Goal: Information Seeking & Learning: Learn about a topic

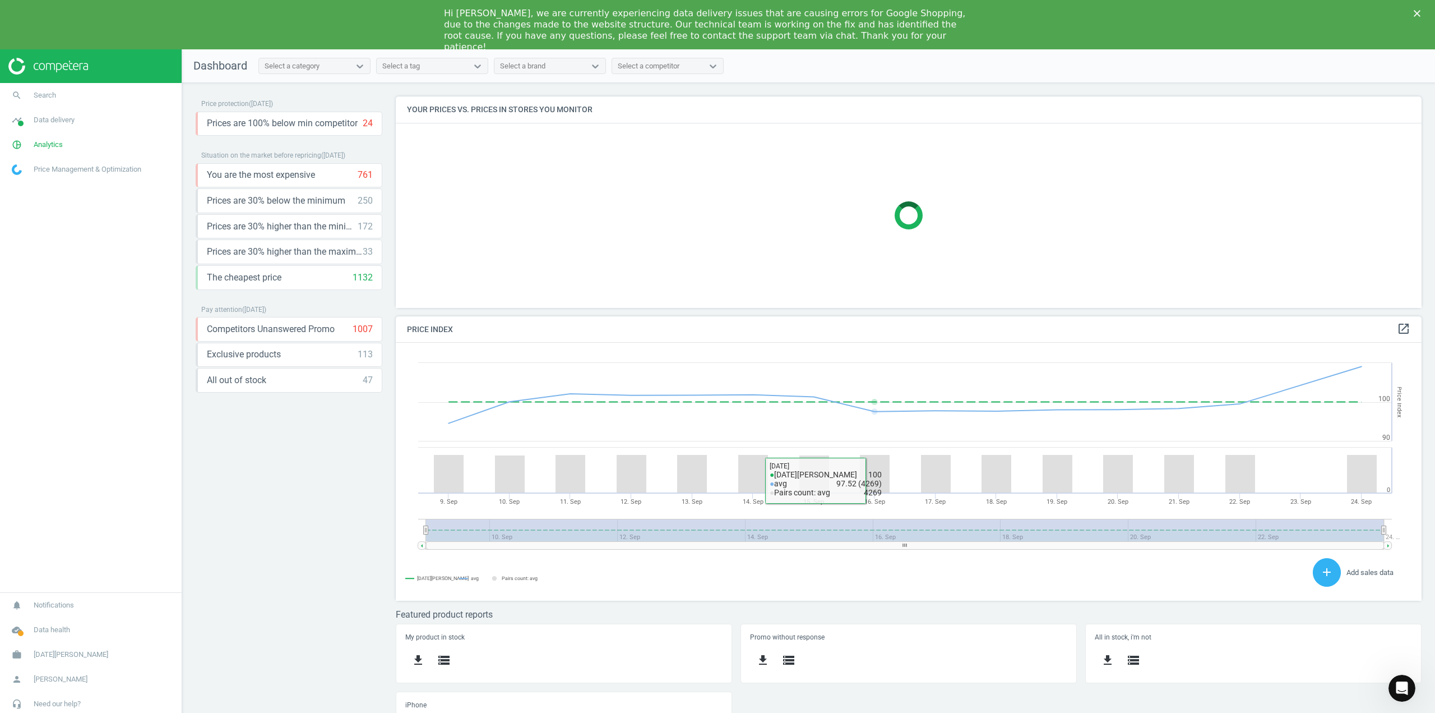
scroll to position [239, 1043]
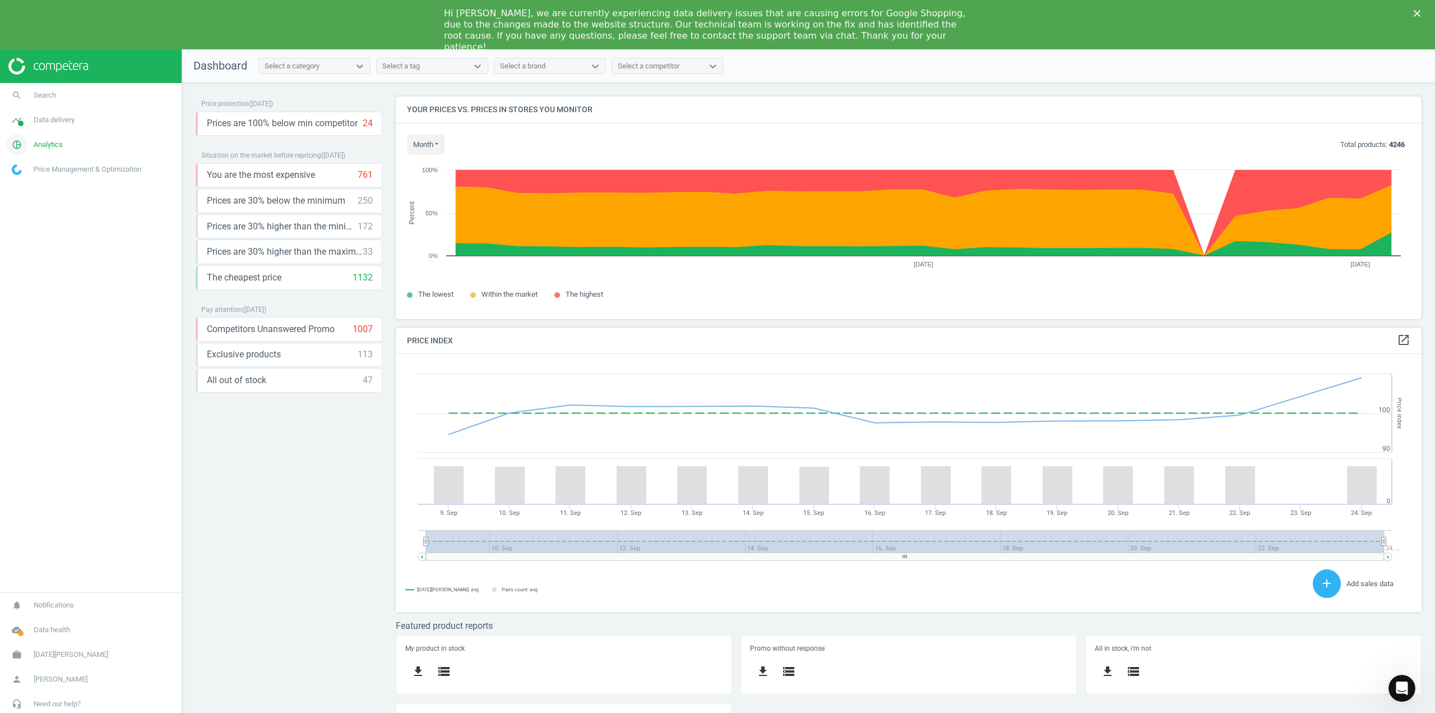
click at [16, 145] on icon "pie_chart_outlined" at bounding box center [16, 144] width 21 height 21
click at [35, 185] on span "Products" at bounding box center [25, 185] width 26 height 9
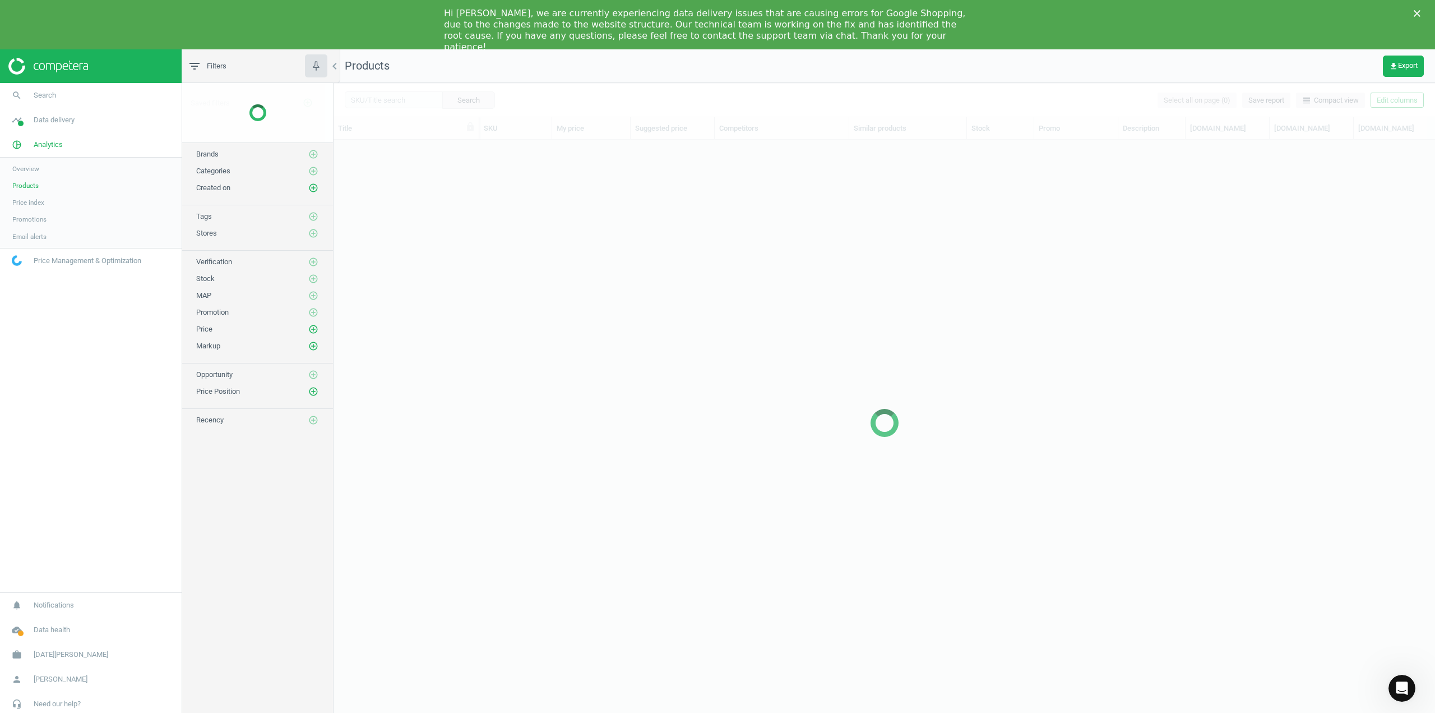
scroll to position [584, 1093]
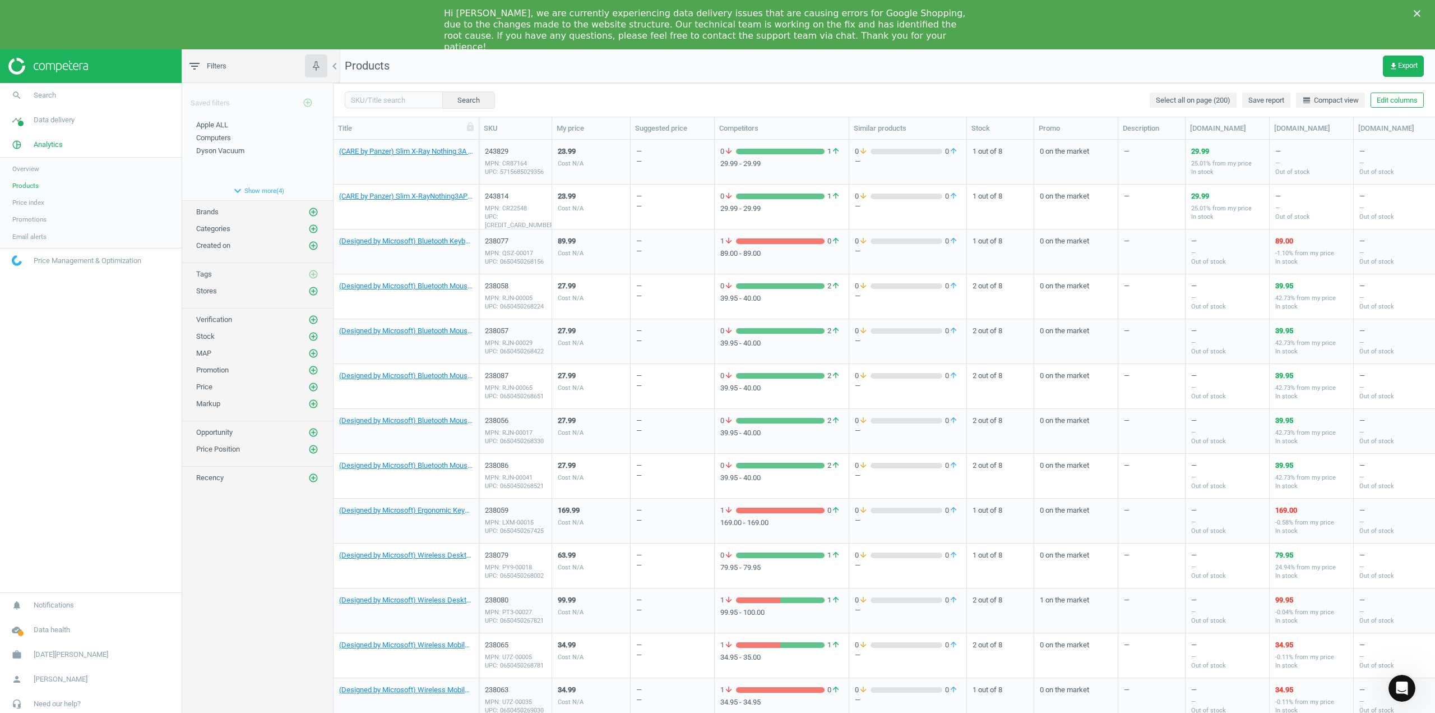
click at [35, 187] on span "Products" at bounding box center [25, 185] width 26 height 9
click at [315, 227] on icon "add_circle_outline" at bounding box center [313, 229] width 10 height 10
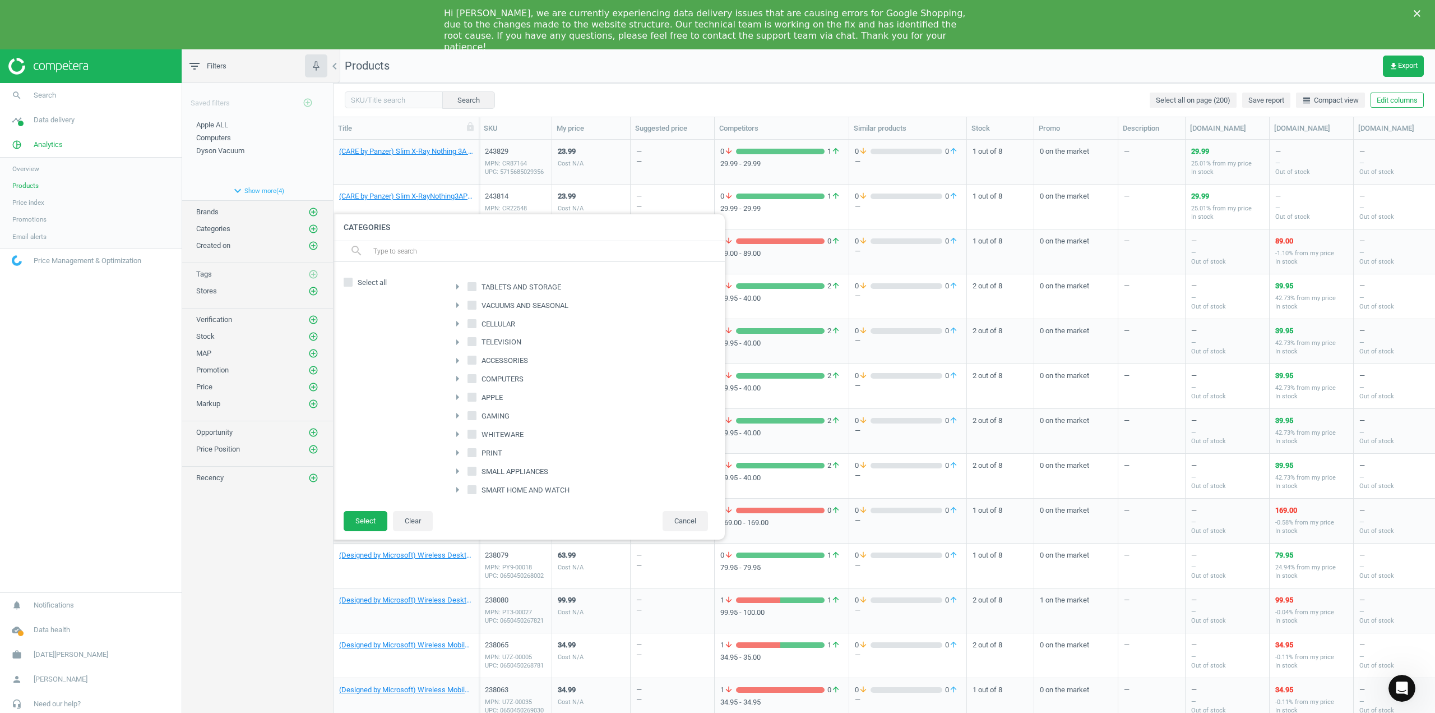
click at [475, 323] on input "CELLULAR" at bounding box center [472, 323] width 7 height 7
checkbox input "true"
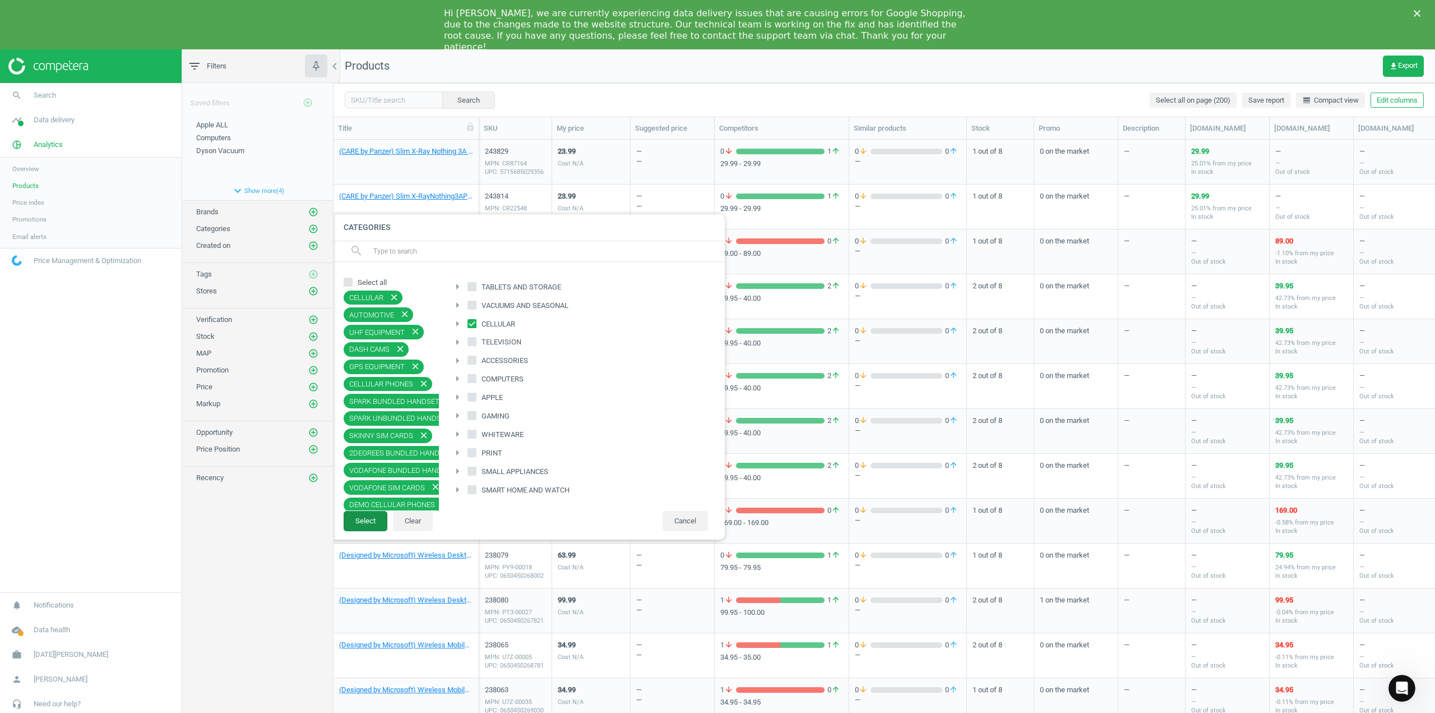
click at [372, 521] on button "Select" at bounding box center [366, 521] width 44 height 20
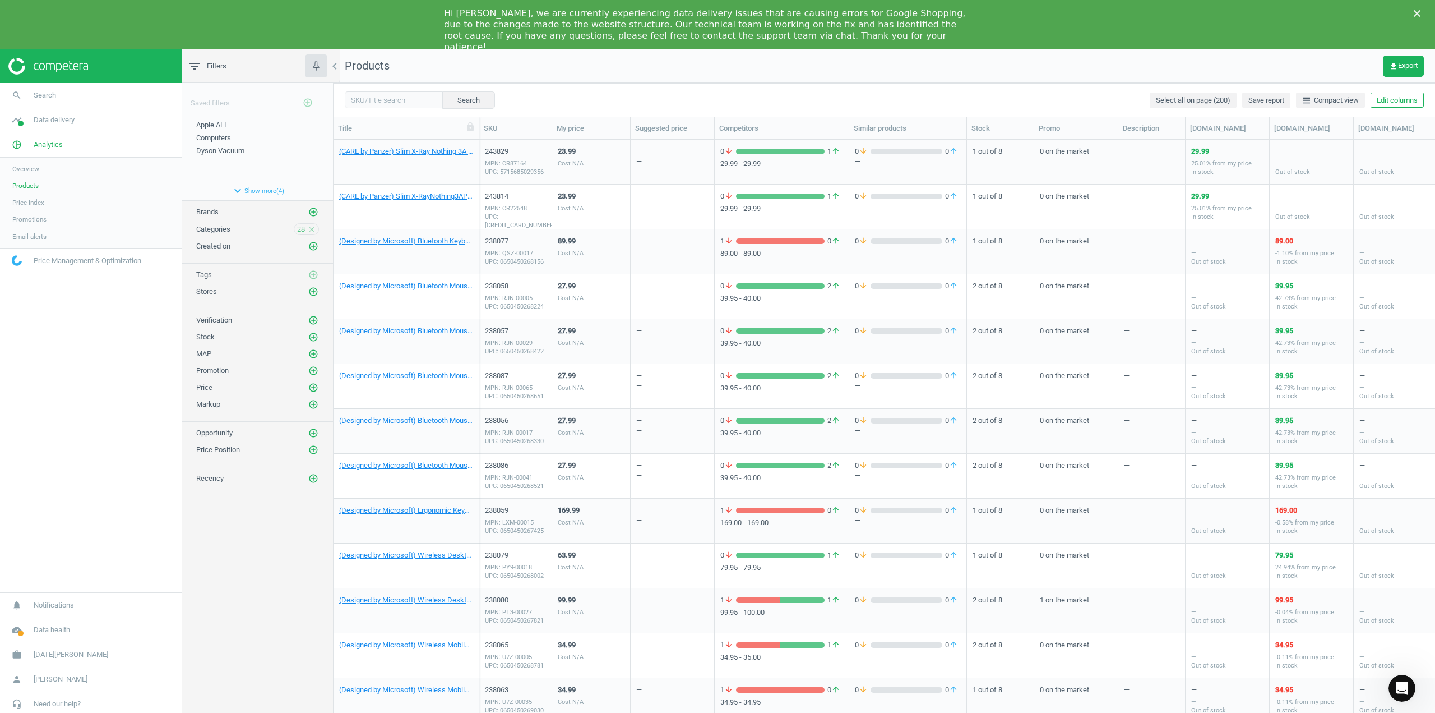
click at [30, 170] on span "Overview" at bounding box center [25, 168] width 27 height 9
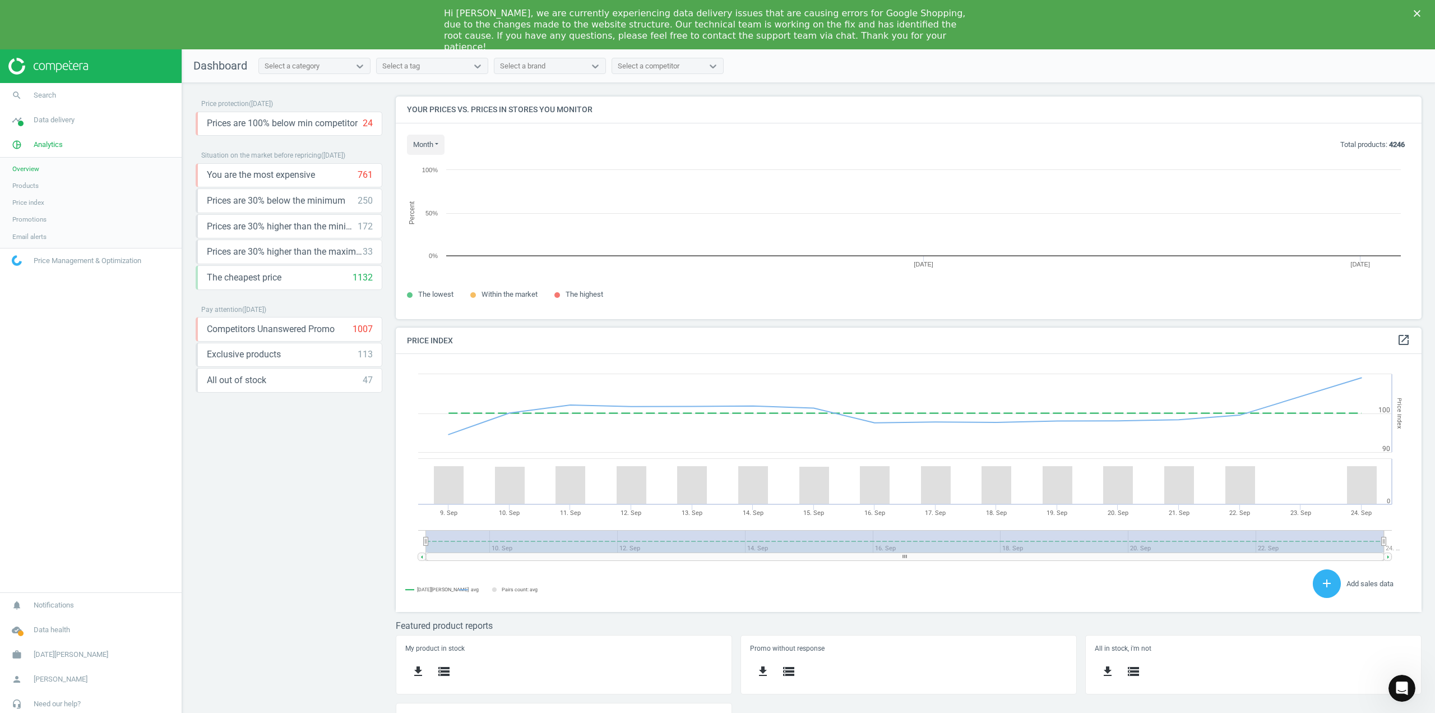
scroll to position [275, 1043]
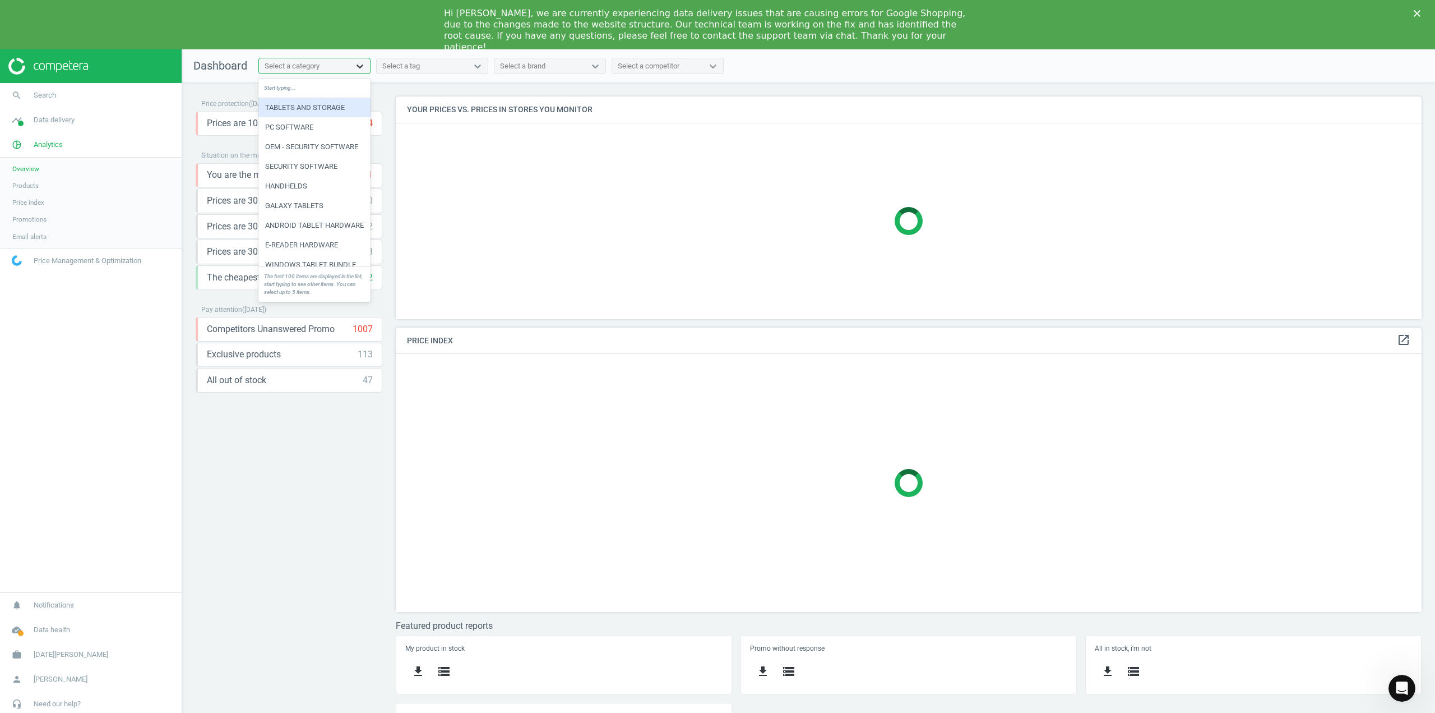
click at [363, 64] on icon at bounding box center [359, 66] width 11 height 11
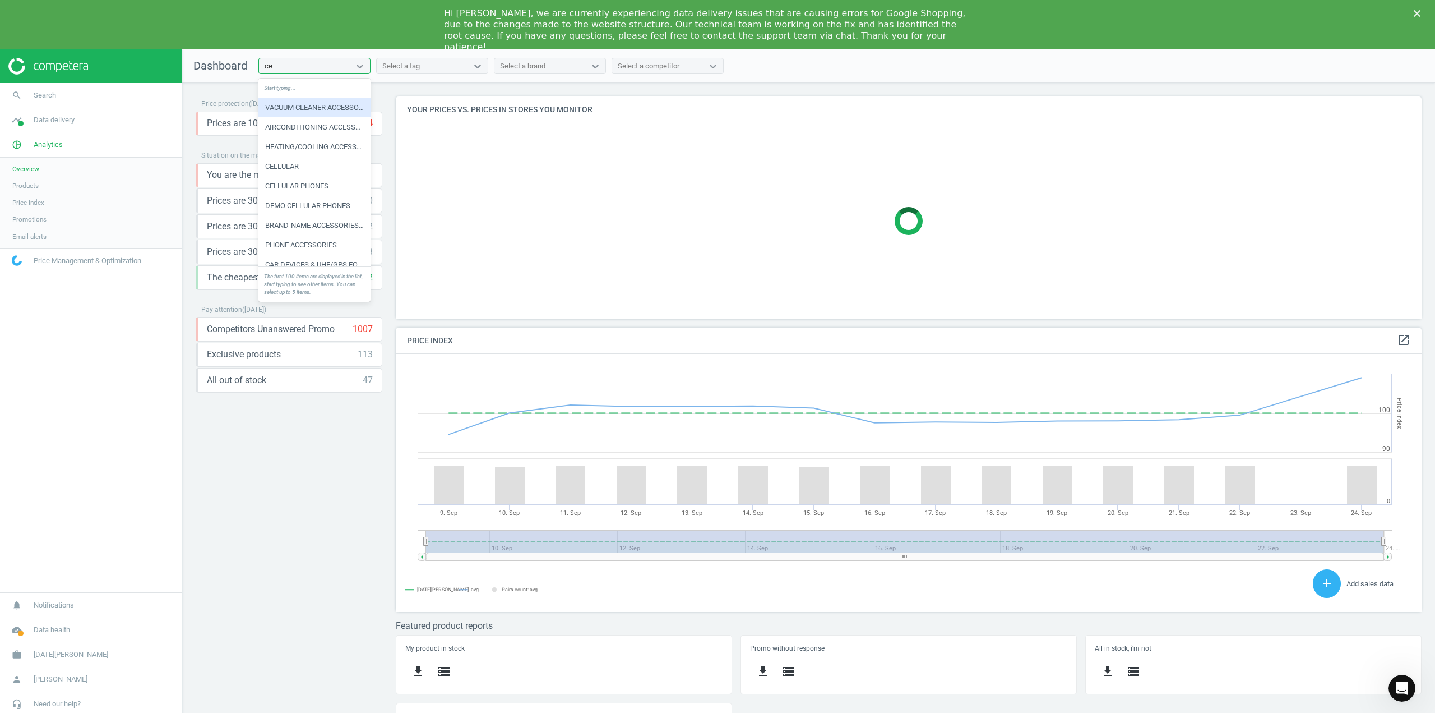
type input "cell"
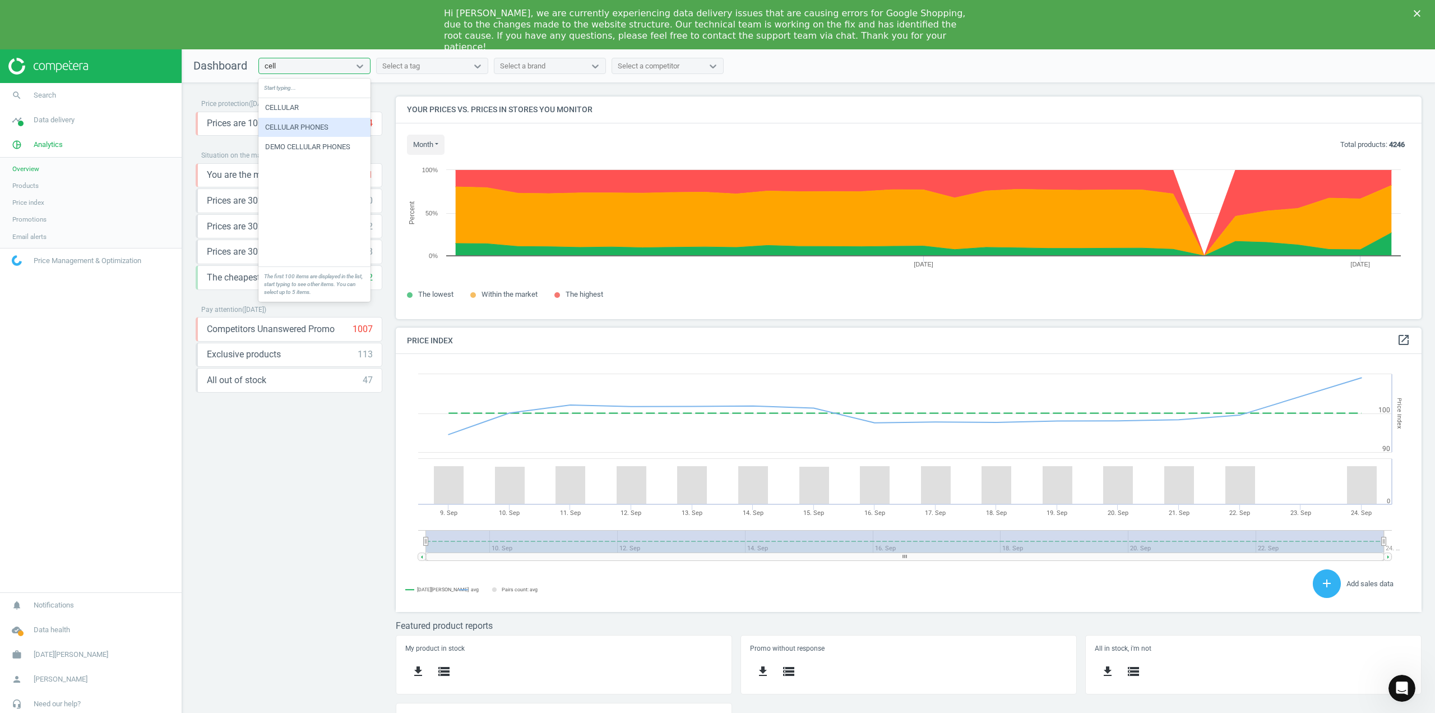
click at [322, 126] on div "CELLULAR PHONES" at bounding box center [314, 127] width 112 height 19
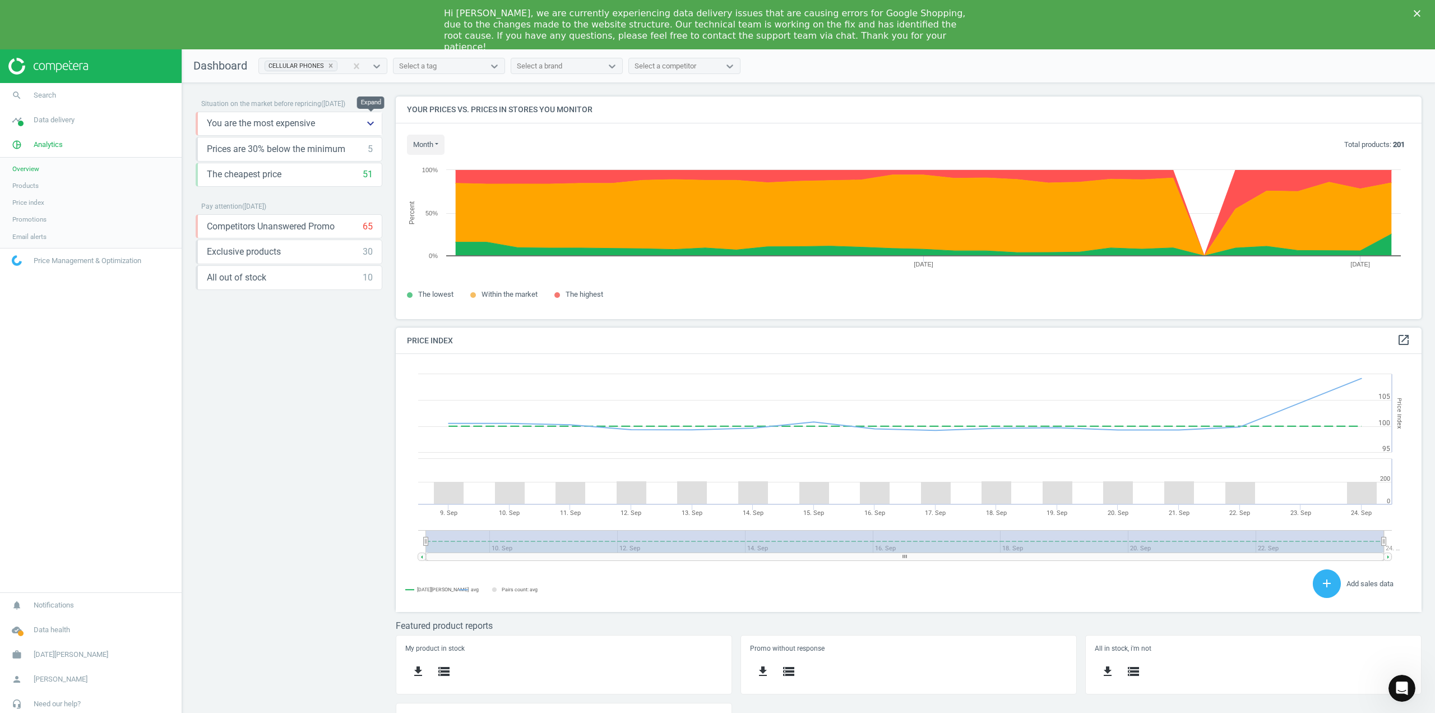
click at [373, 125] on icon "keyboard_arrow_down" at bounding box center [370, 123] width 13 height 13
click at [246, 146] on icon "storage" at bounding box center [245, 147] width 13 height 13
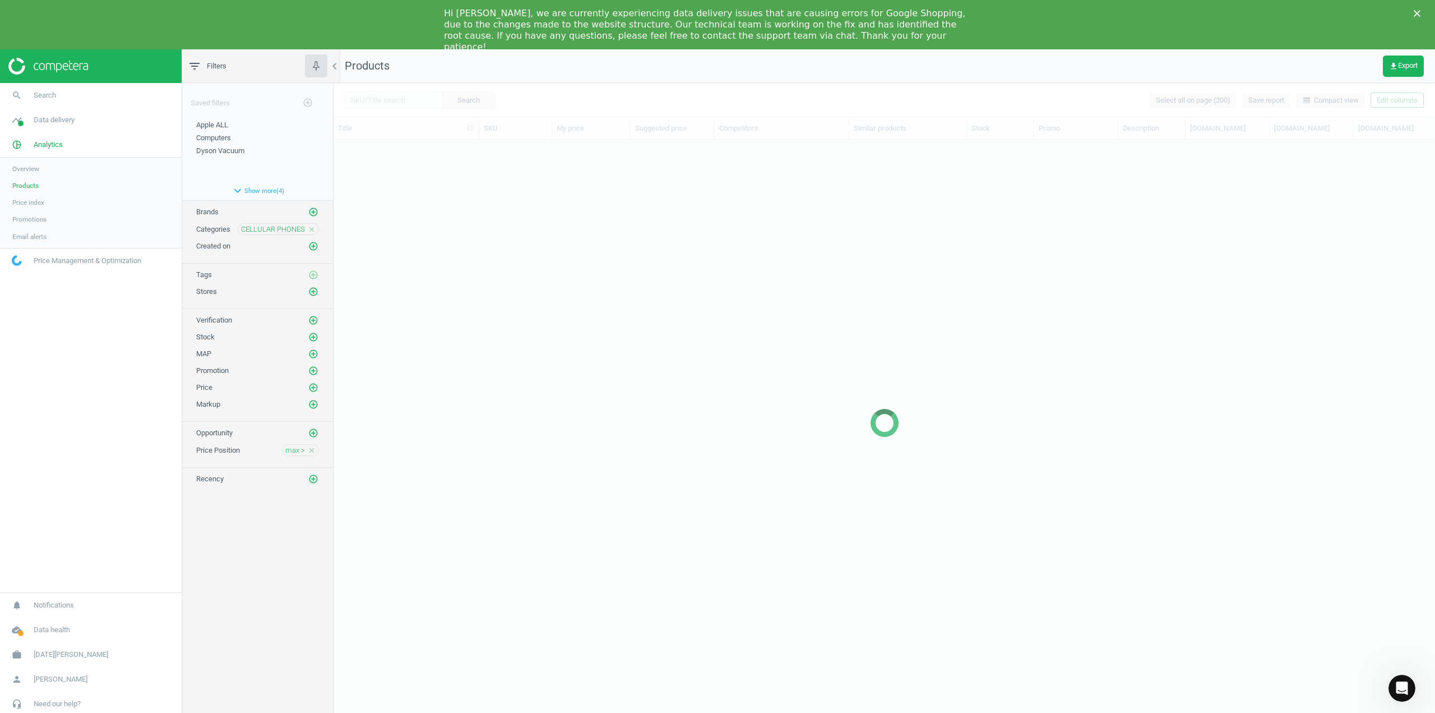
scroll to position [584, 1093]
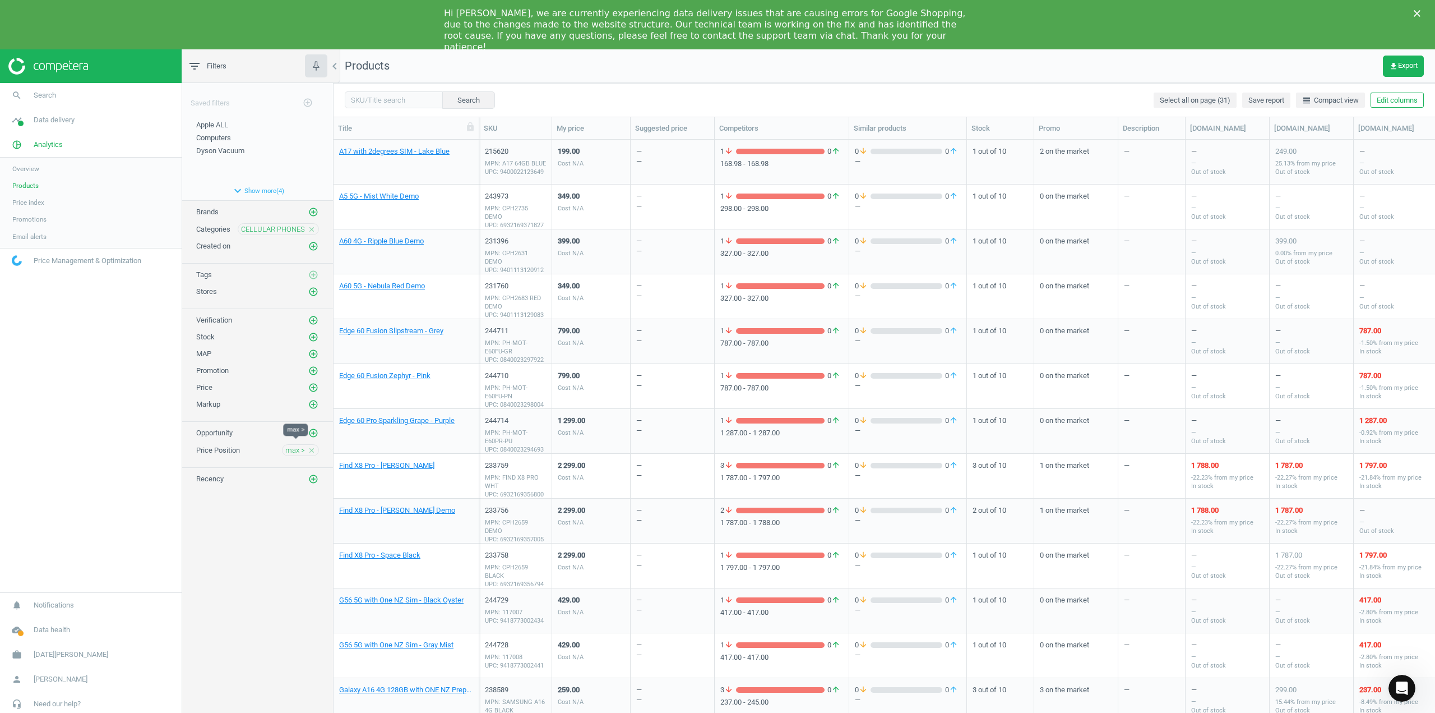
click at [302, 445] on span "max >" at bounding box center [295, 450] width 20 height 10
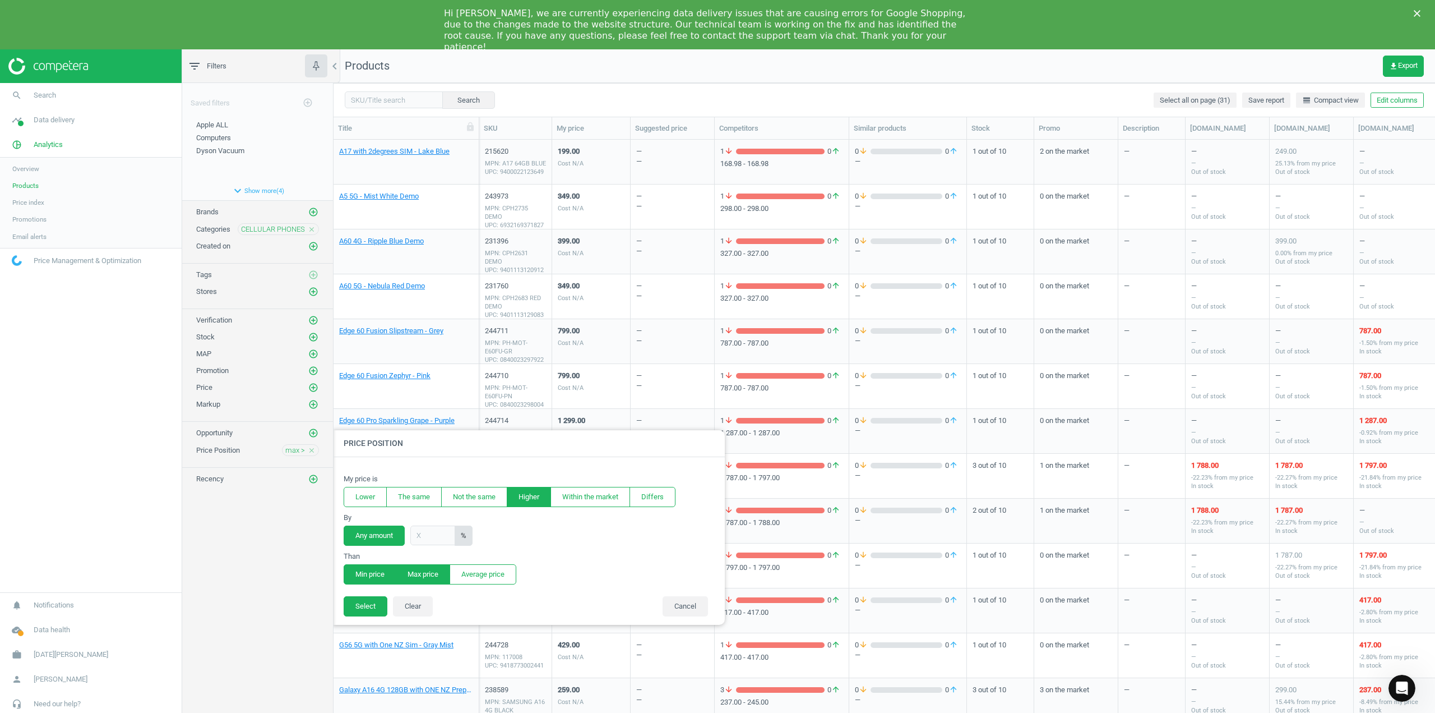
click at [373, 571] on button "Min price" at bounding box center [370, 574] width 53 height 20
click at [372, 606] on button "Select" at bounding box center [366, 606] width 44 height 20
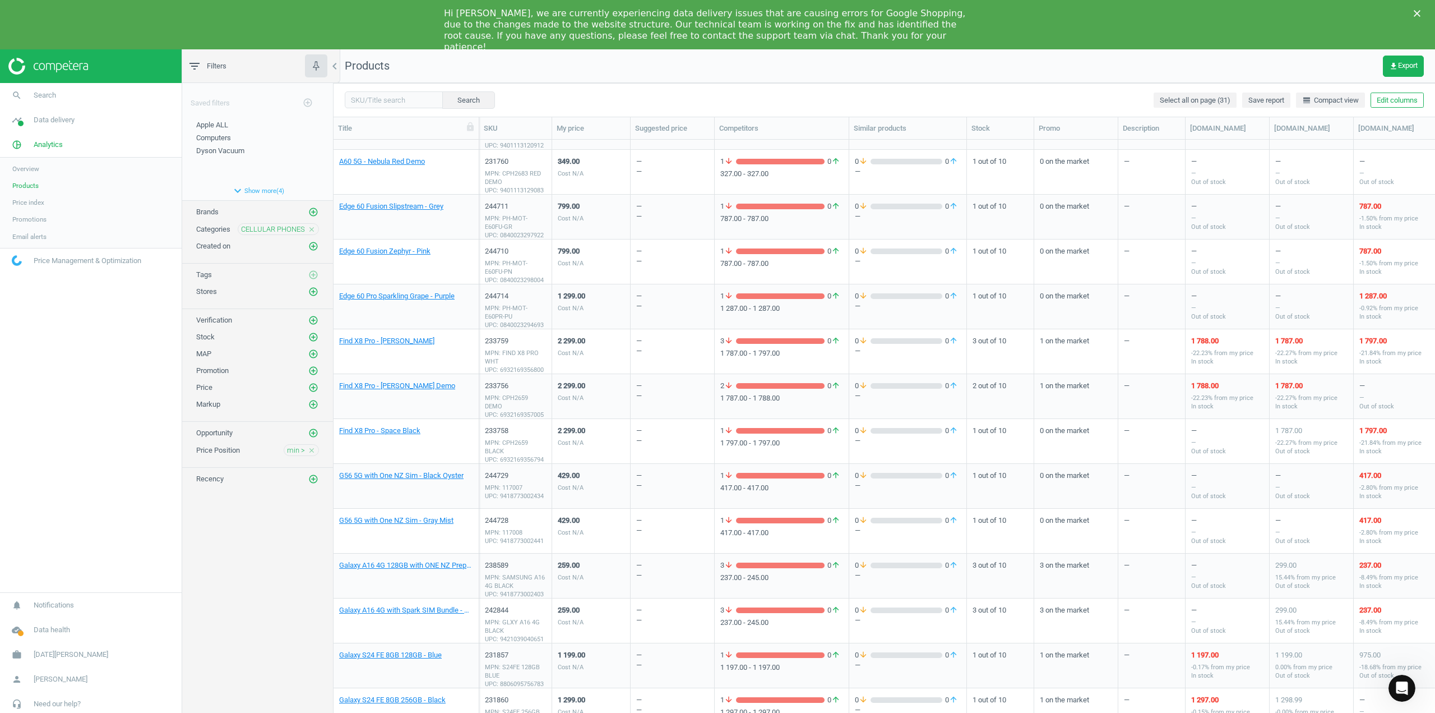
scroll to position [0, 0]
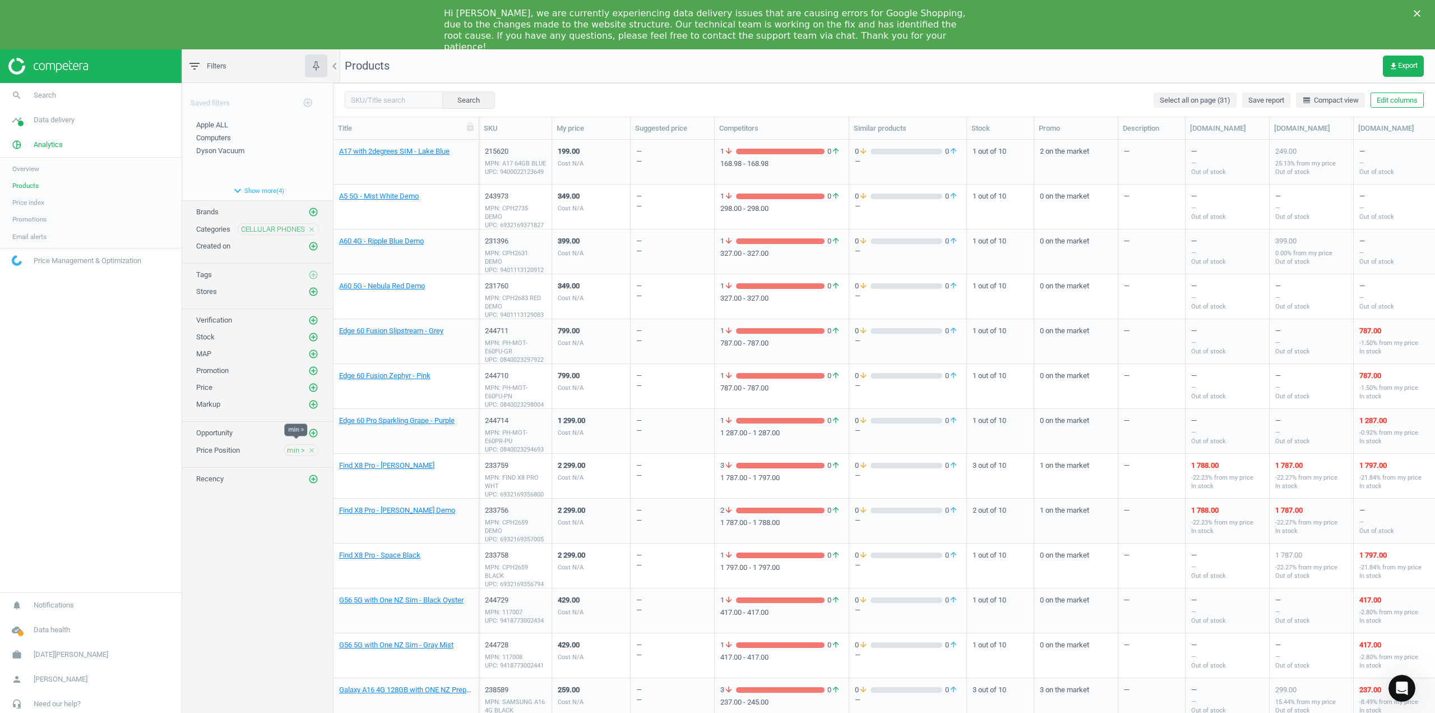
click at [301, 445] on span "min >" at bounding box center [296, 450] width 18 height 10
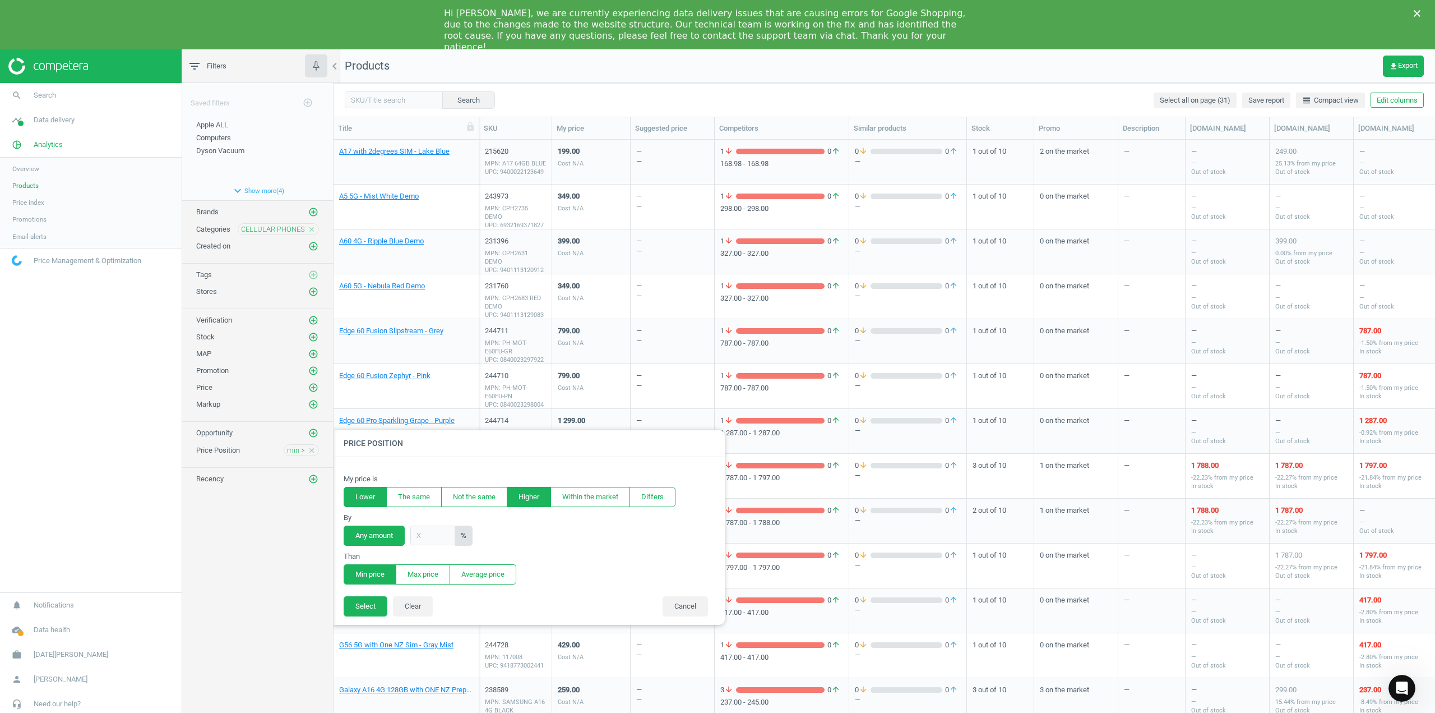
click at [372, 493] on button "Lower" at bounding box center [365, 497] width 43 height 20
click at [378, 606] on button "Select" at bounding box center [366, 606] width 44 height 20
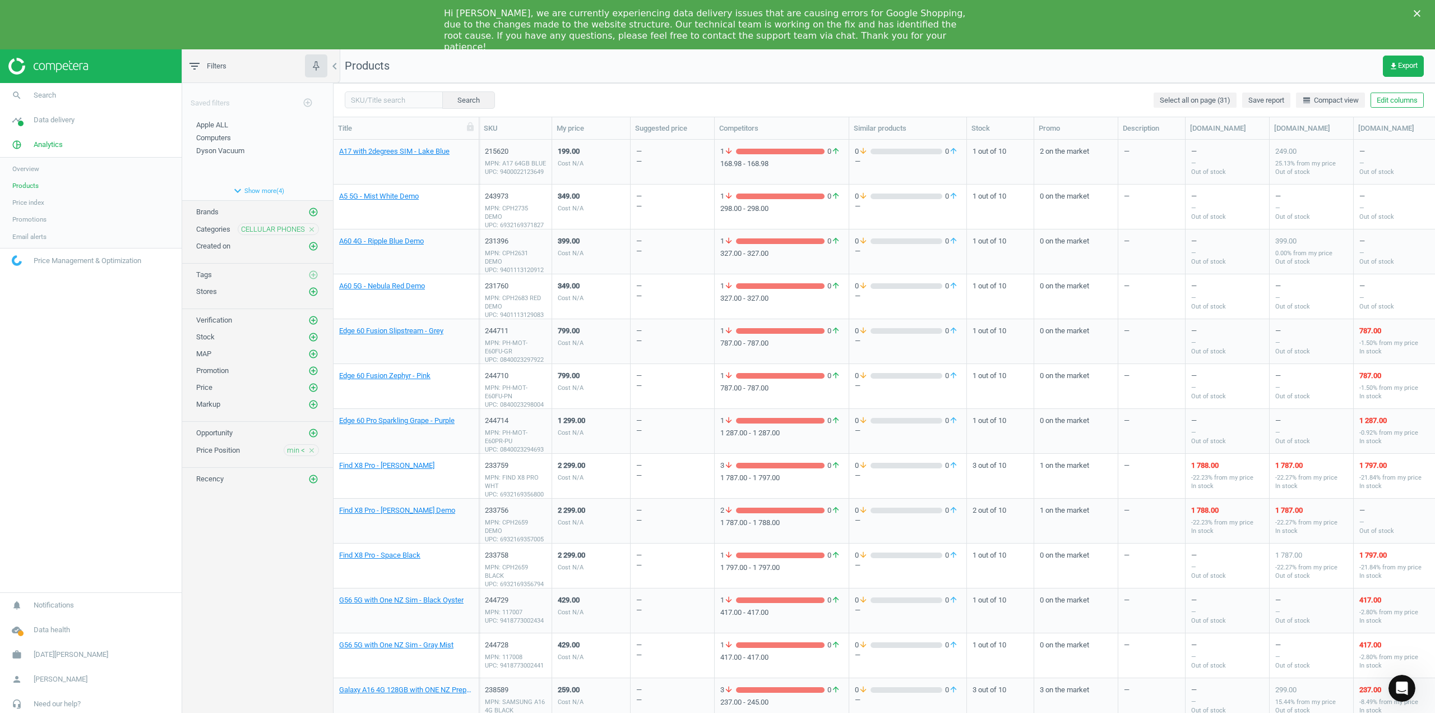
click at [1416, 13] on icon "Close" at bounding box center [1417, 13] width 7 height 7
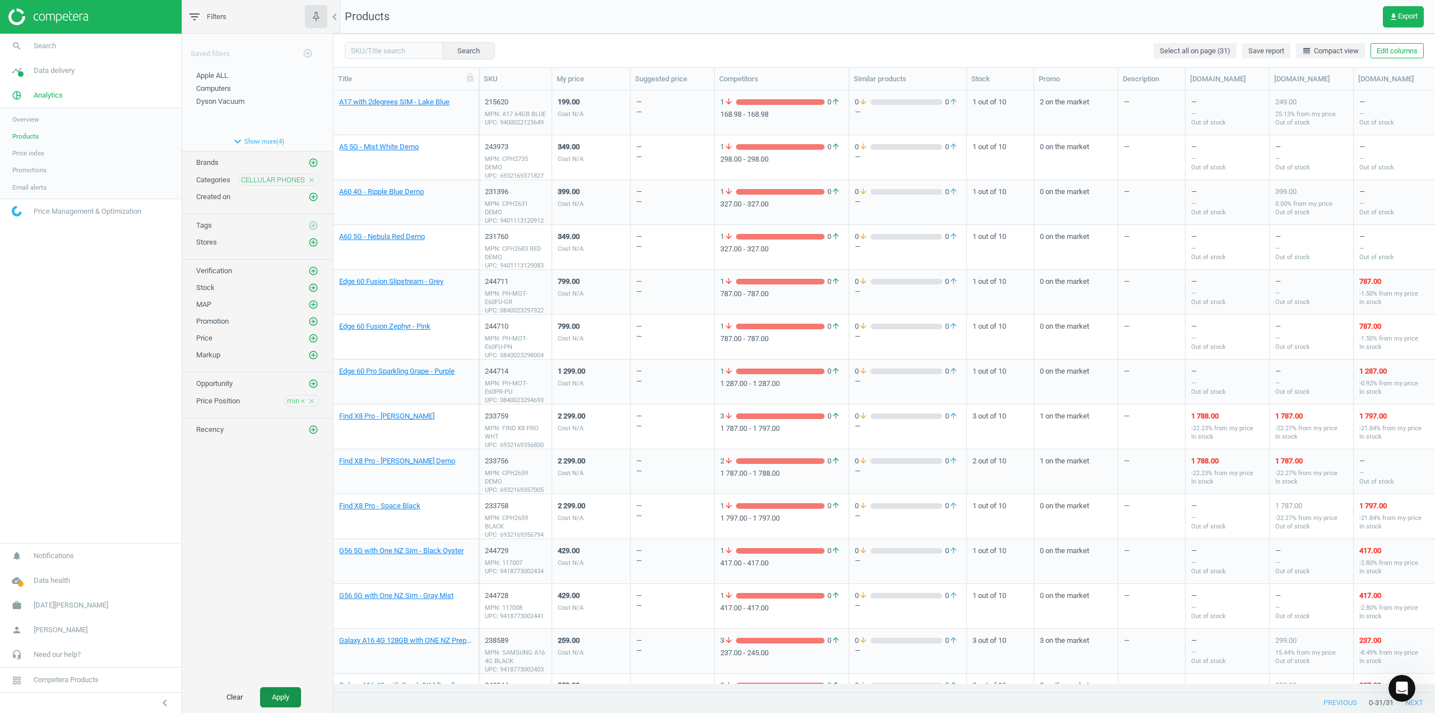
click at [271, 695] on button "Apply" at bounding box center [280, 697] width 41 height 20
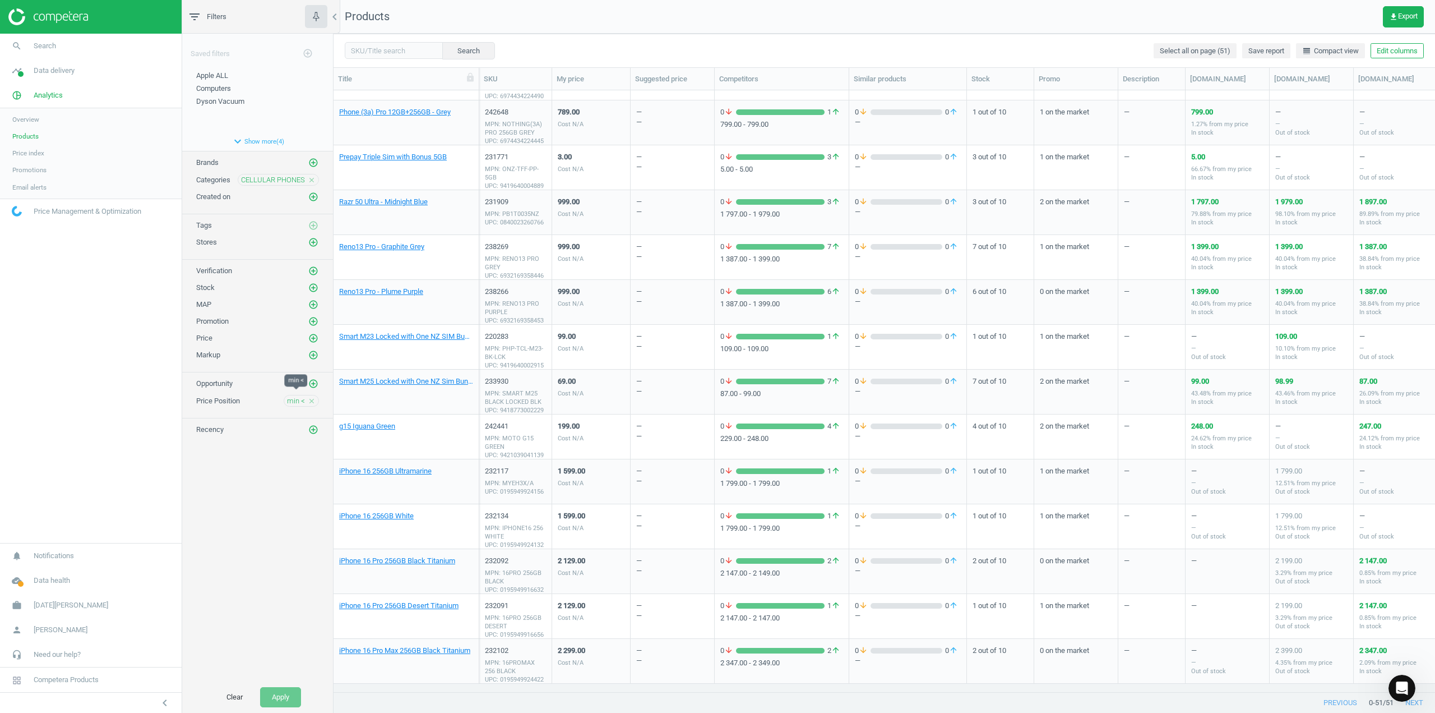
click at [294, 396] on span "min <" at bounding box center [296, 401] width 18 height 10
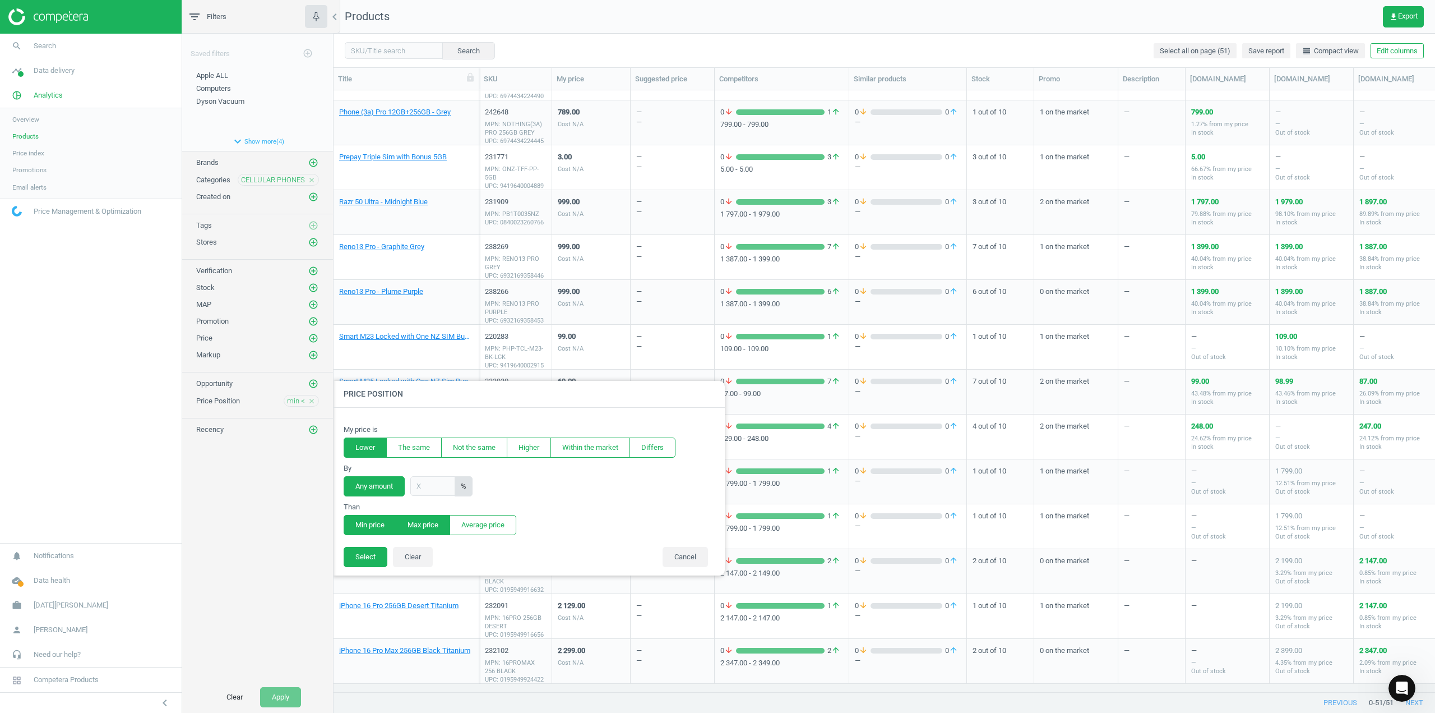
click at [427, 525] on button "Max price" at bounding box center [423, 525] width 54 height 20
click at [356, 553] on button "Select" at bounding box center [366, 557] width 44 height 20
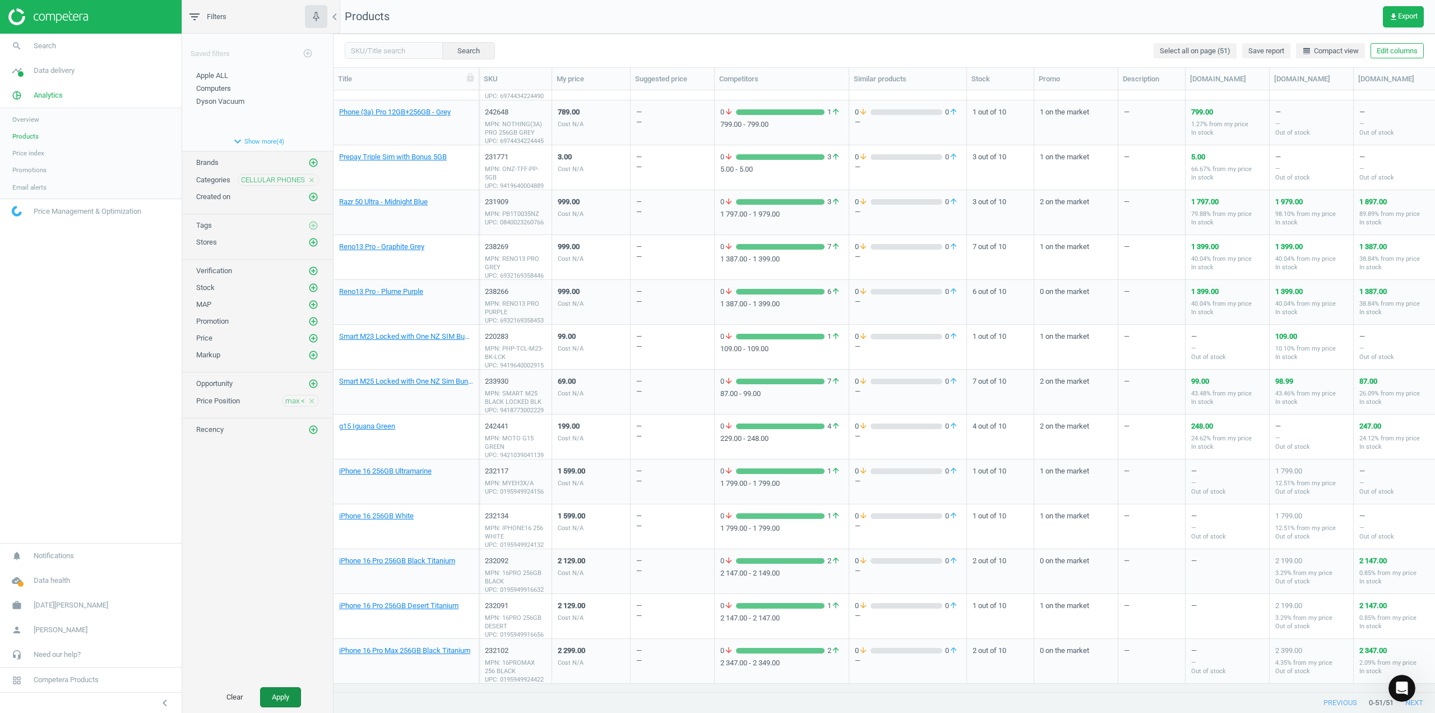
click at [290, 697] on button "Apply" at bounding box center [280, 697] width 41 height 20
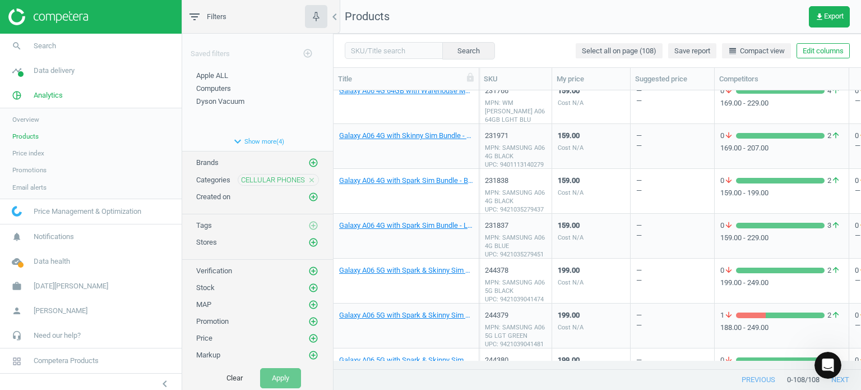
scroll to position [1233, 0]
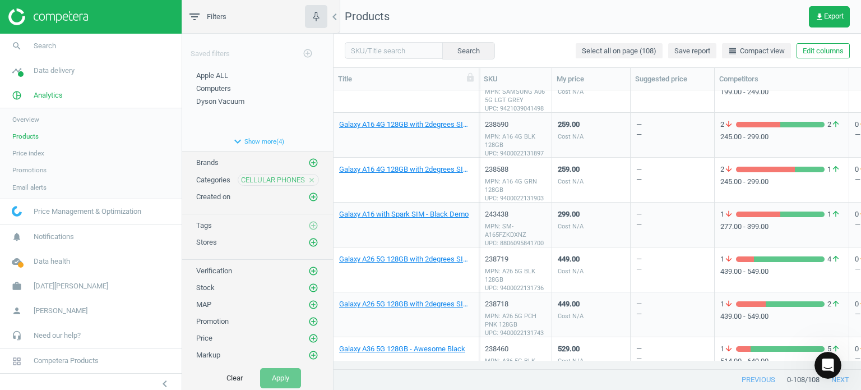
click at [761, 332] on div "1 arrow_downward 2 arrow_upward 439.00 - 549.00" at bounding box center [781, 317] width 123 height 36
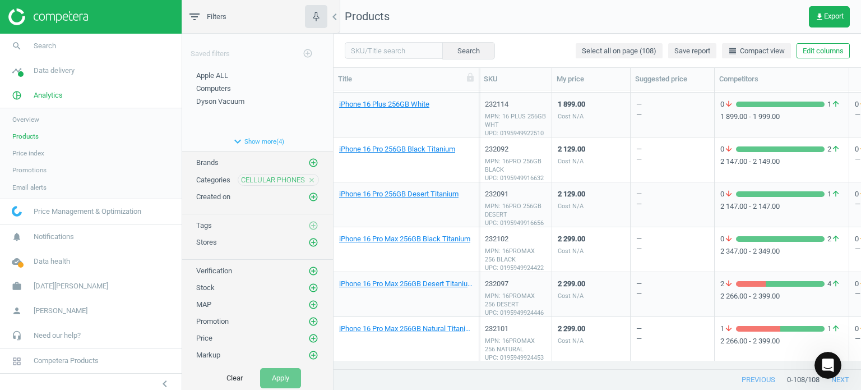
scroll to position [4573, 0]
click at [429, 327] on link "iPhone 16 Pro Max 256GB Natural Titanium" at bounding box center [406, 328] width 134 height 10
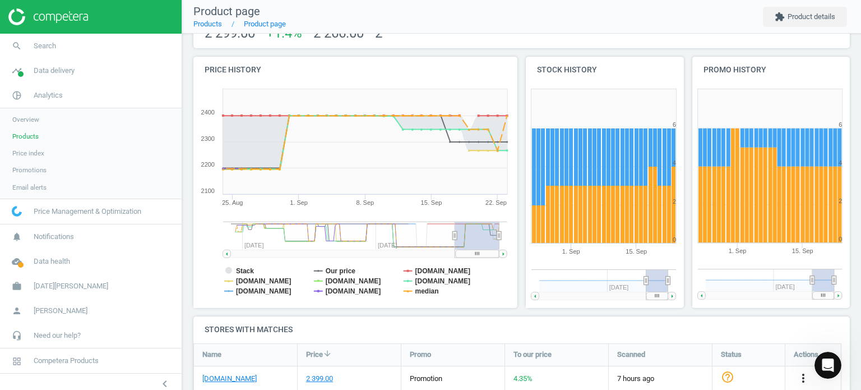
scroll to position [112, 0]
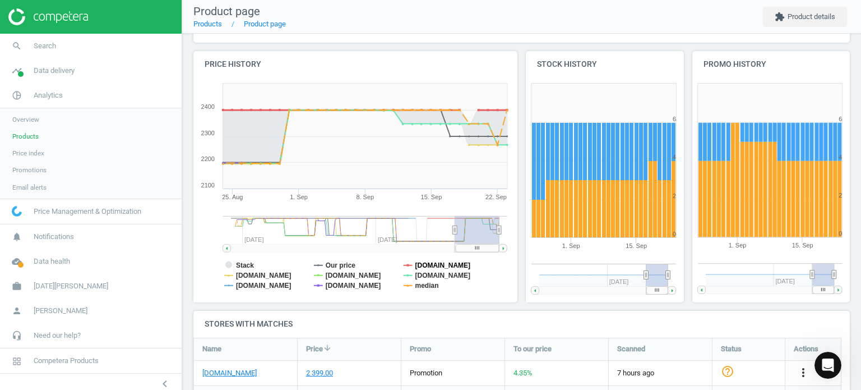
click at [432, 262] on tspan "[DOMAIN_NAME]" at bounding box center [443, 265] width 56 height 8
click at [424, 287] on tspan "median" at bounding box center [427, 285] width 24 height 8
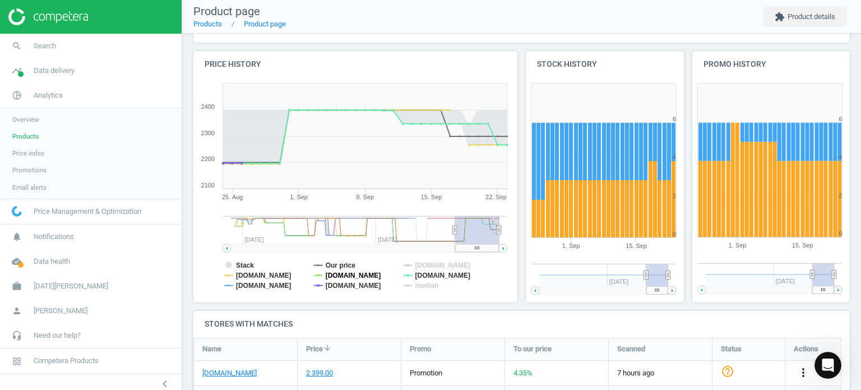
click at [329, 276] on tspan "[DOMAIN_NAME]" at bounding box center [354, 275] width 56 height 8
click at [257, 286] on tspan "[DOMAIN_NAME]" at bounding box center [264, 285] width 56 height 8
